Goal: Information Seeking & Learning: Find specific fact

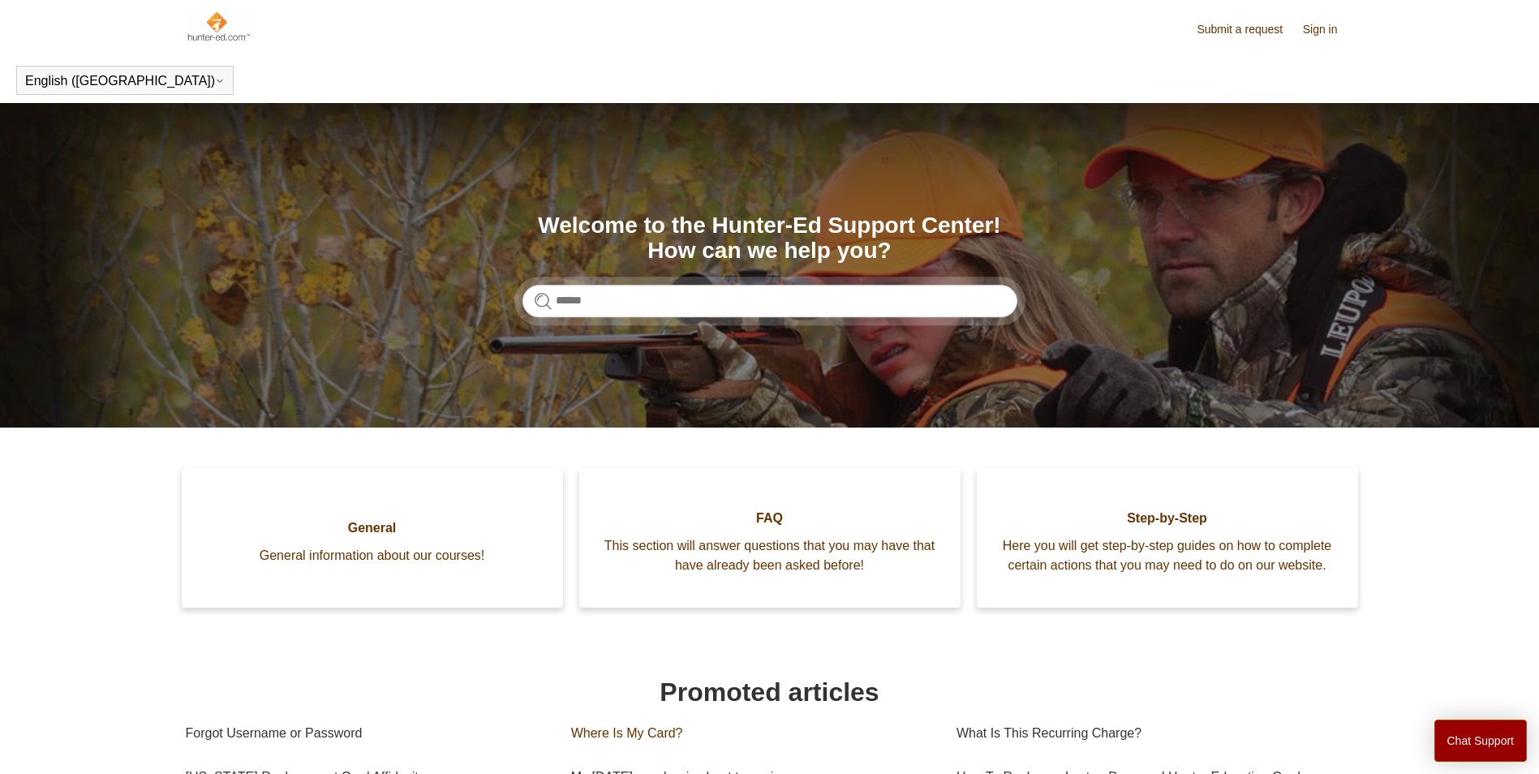
click at [762, 524] on span "FAQ" at bounding box center [769, 518] width 333 height 19
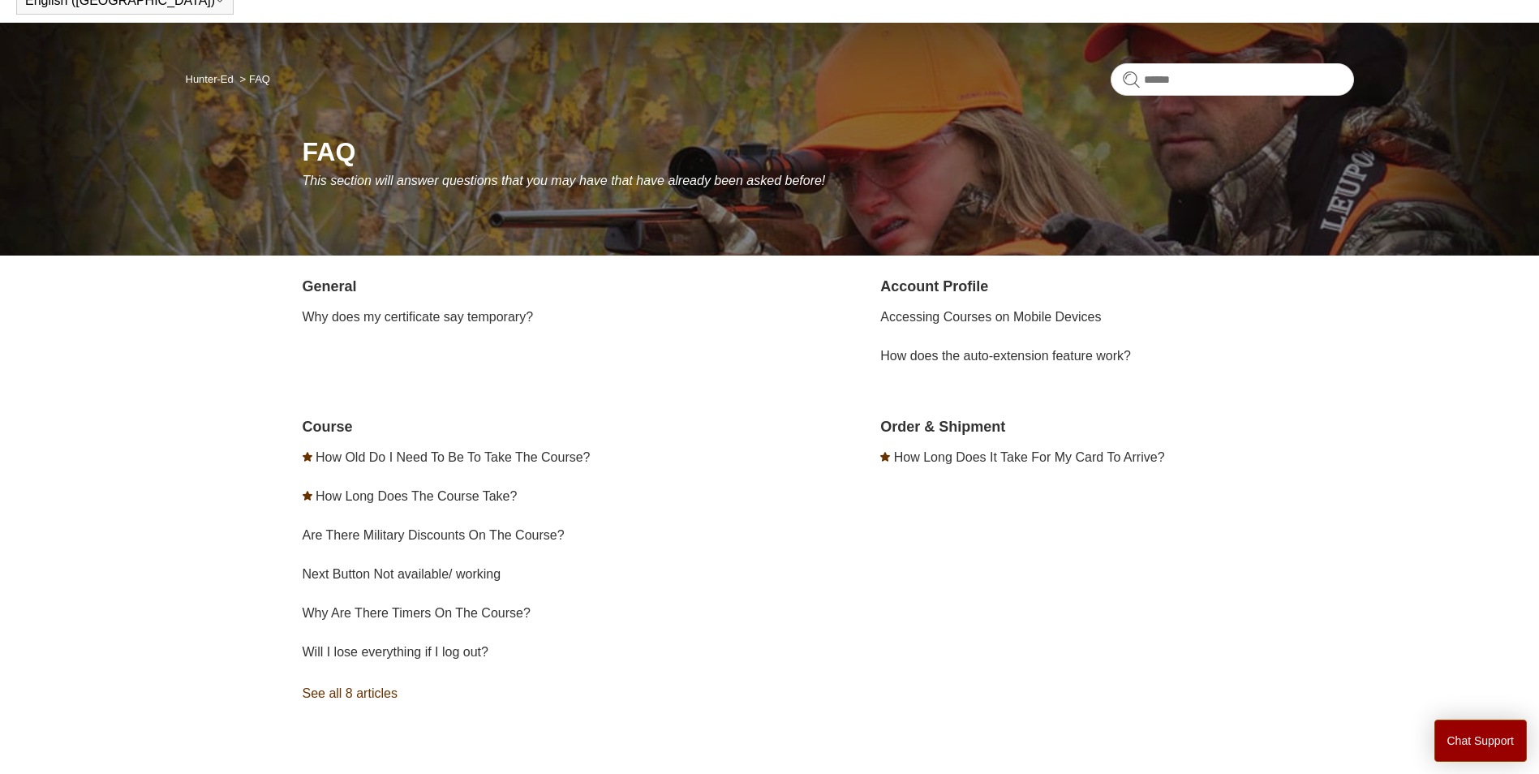
scroll to position [81, 0]
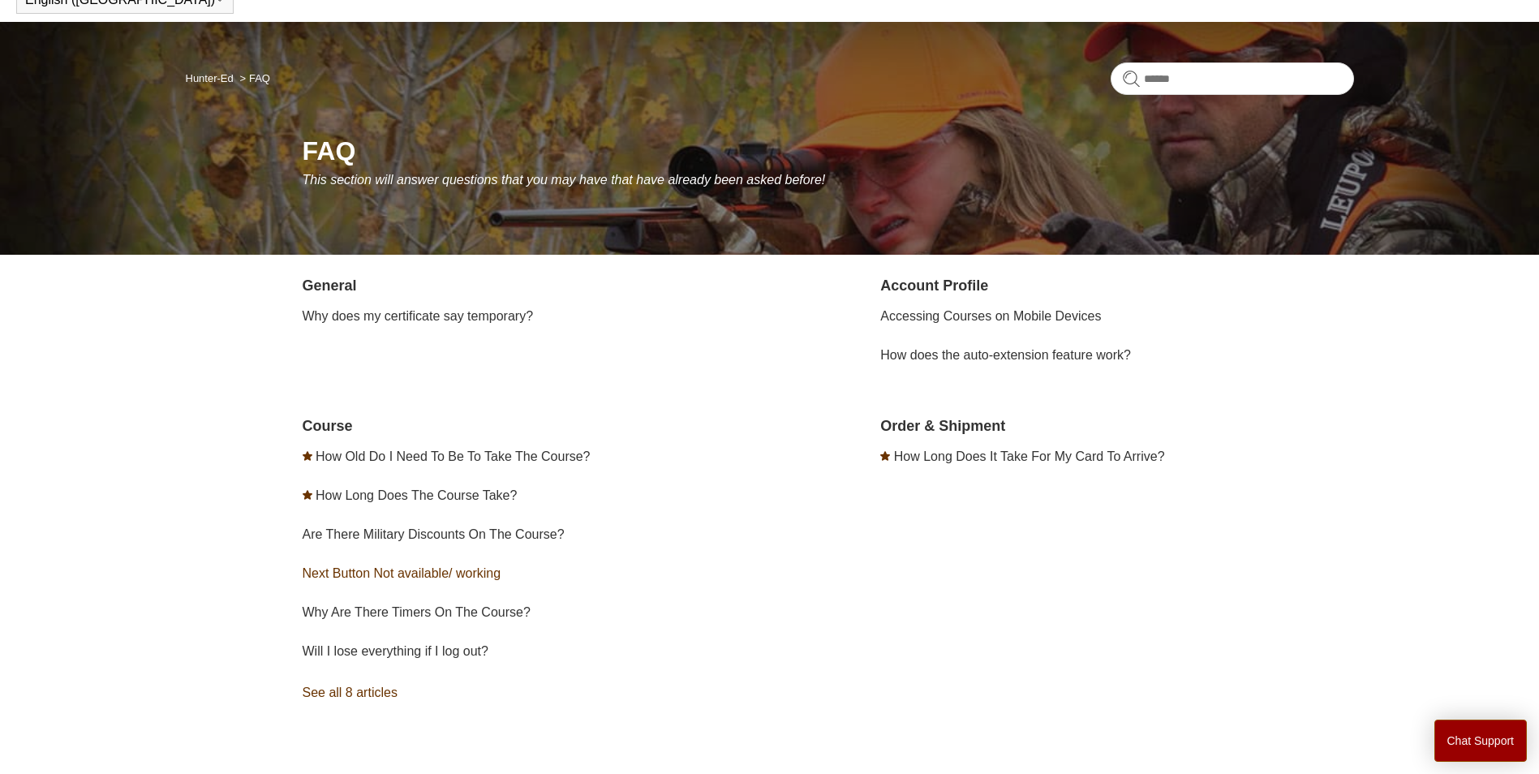
click at [391, 578] on link "Next Button Not available/ working" at bounding box center [402, 573] width 199 height 14
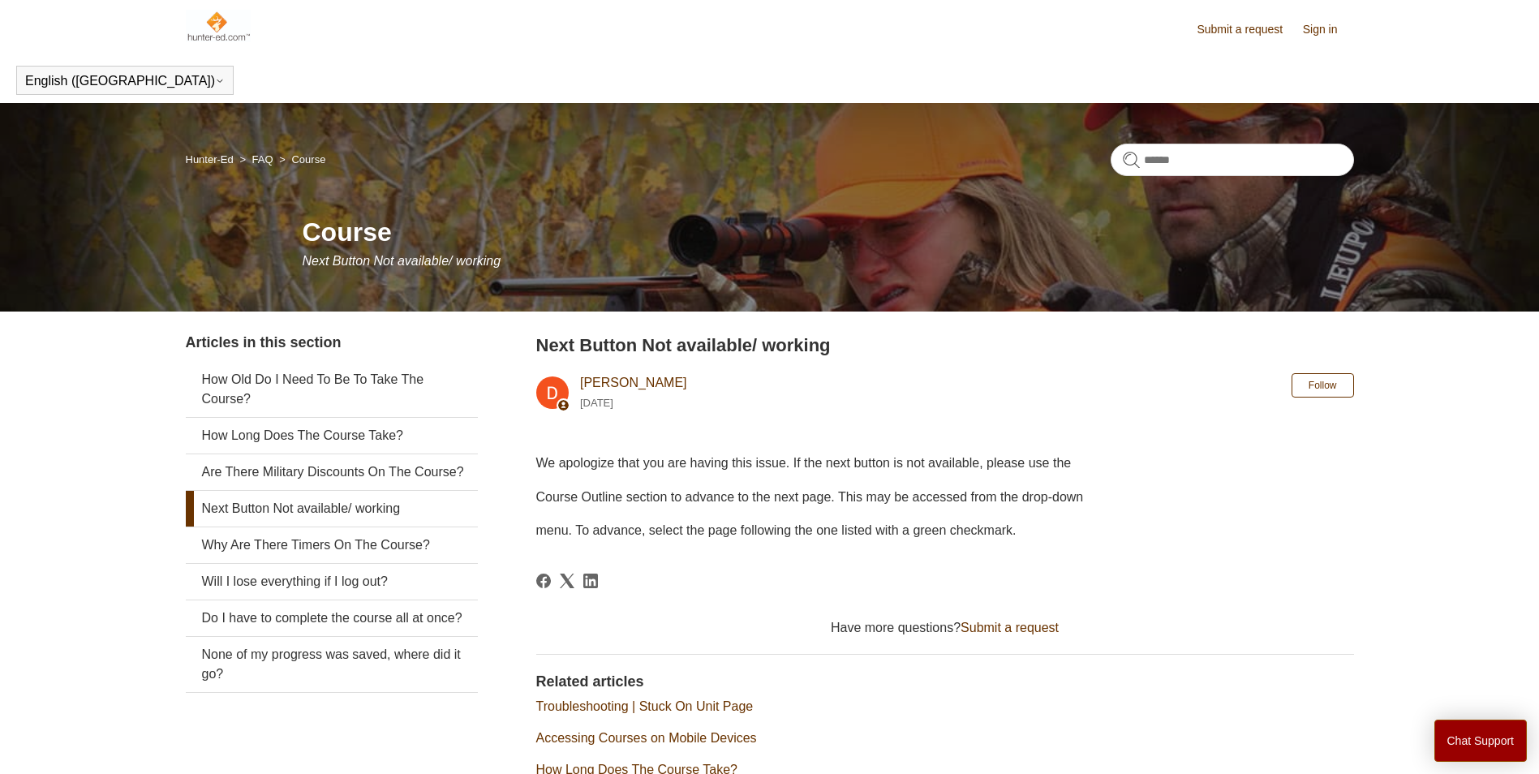
click at [218, 28] on img at bounding box center [219, 26] width 66 height 32
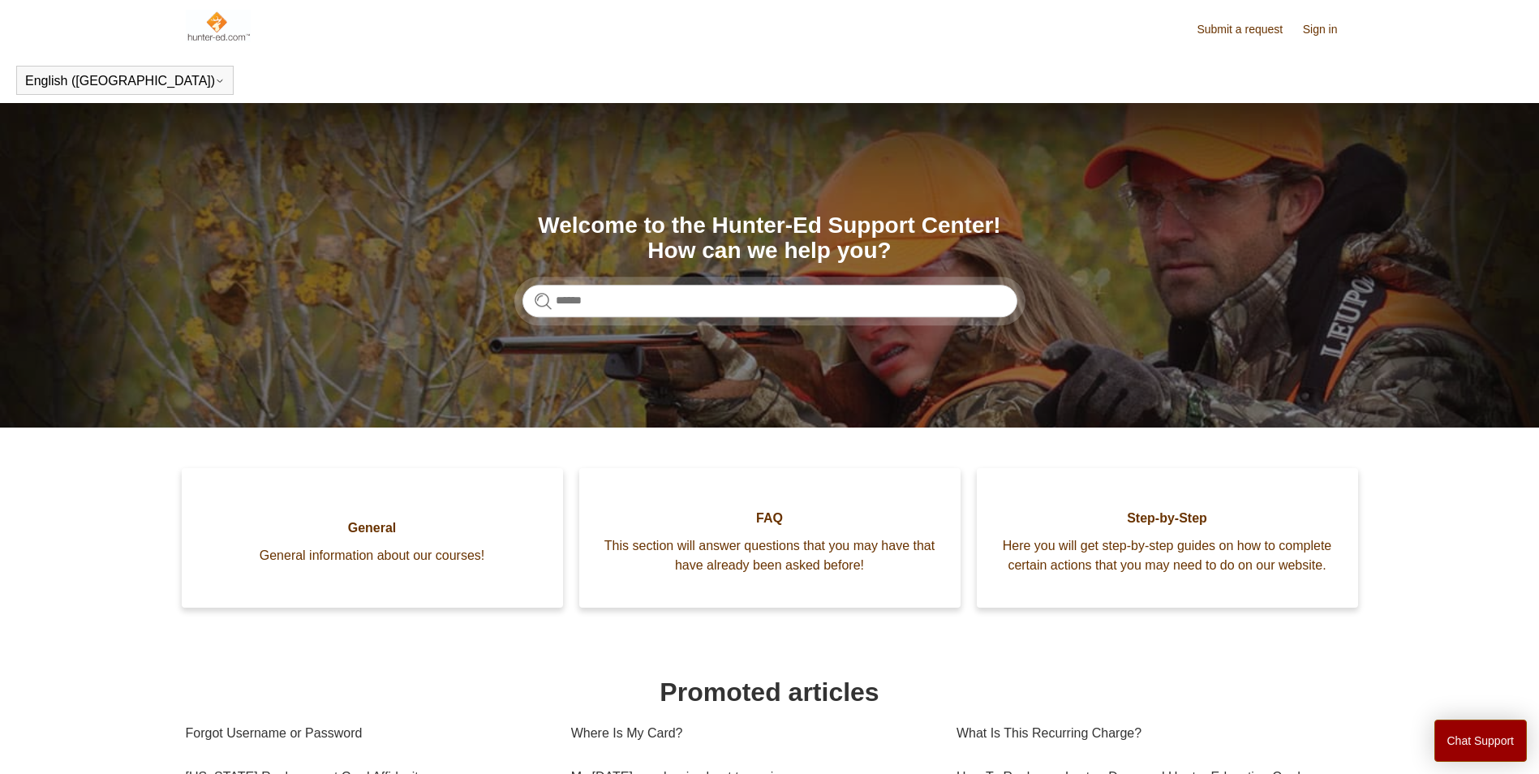
drag, startPoint x: 0, startPoint y: 0, endPoint x: 220, endPoint y: 28, distance: 221.6
click at [220, 28] on img at bounding box center [219, 26] width 66 height 32
click at [1453, 726] on button "Chat Support" at bounding box center [1480, 740] width 93 height 42
click at [1484, 729] on button "Chat Support" at bounding box center [1480, 740] width 93 height 42
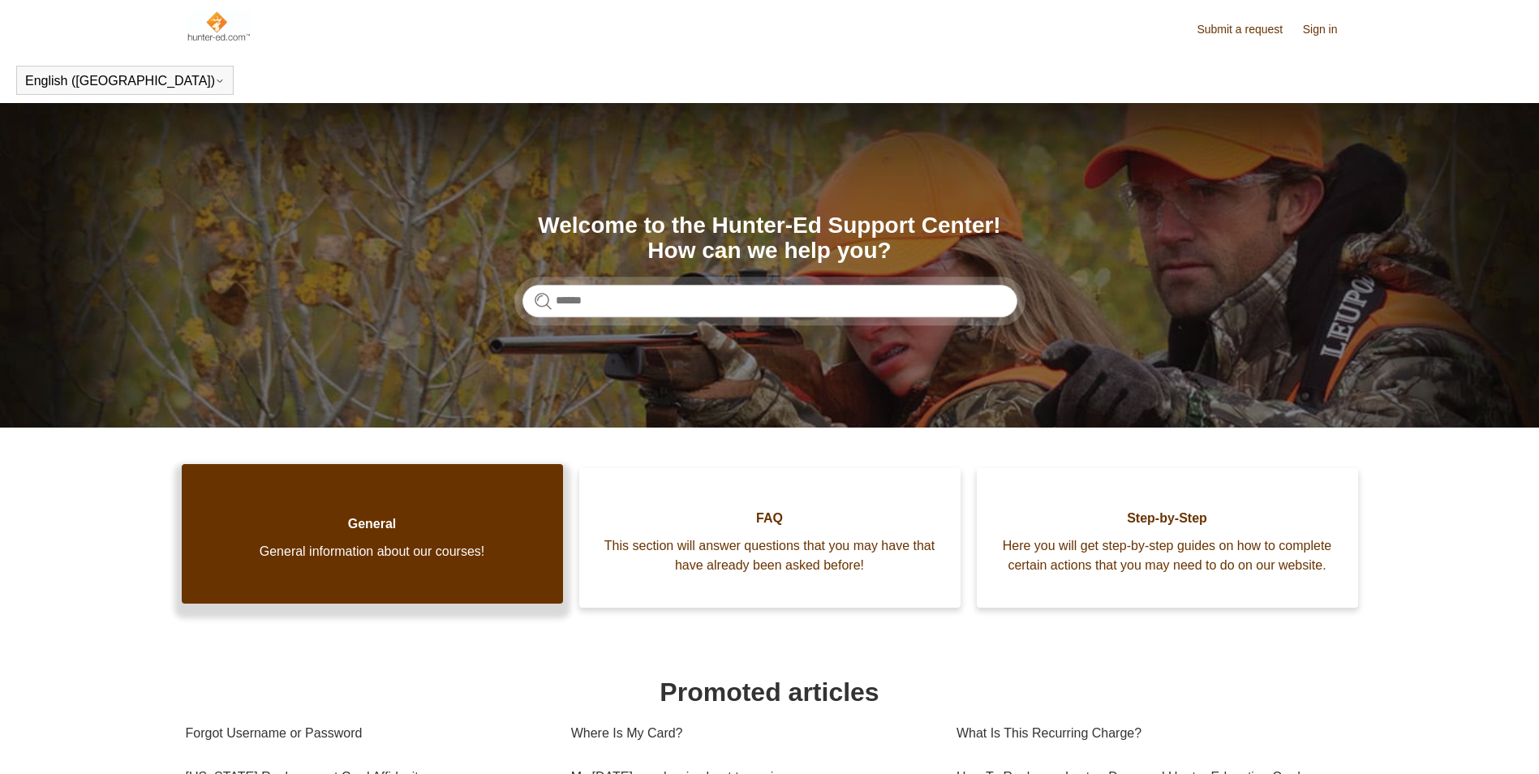
click at [299, 525] on span "General" at bounding box center [372, 523] width 333 height 19
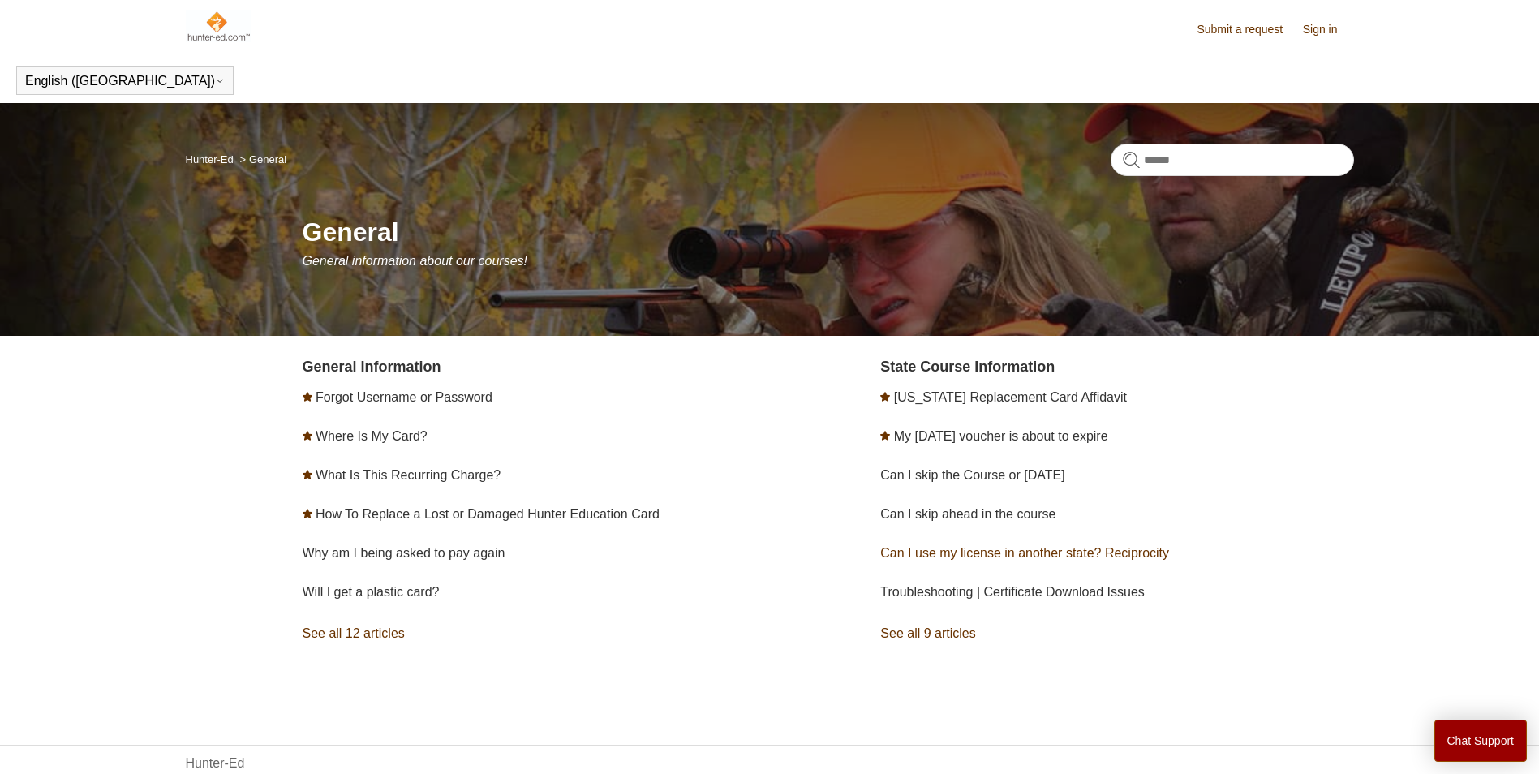
click at [1046, 554] on link "Can I use my license in another state? Reciprocity" at bounding box center [1024, 553] width 289 height 14
